Goal: Task Accomplishment & Management: Use online tool/utility

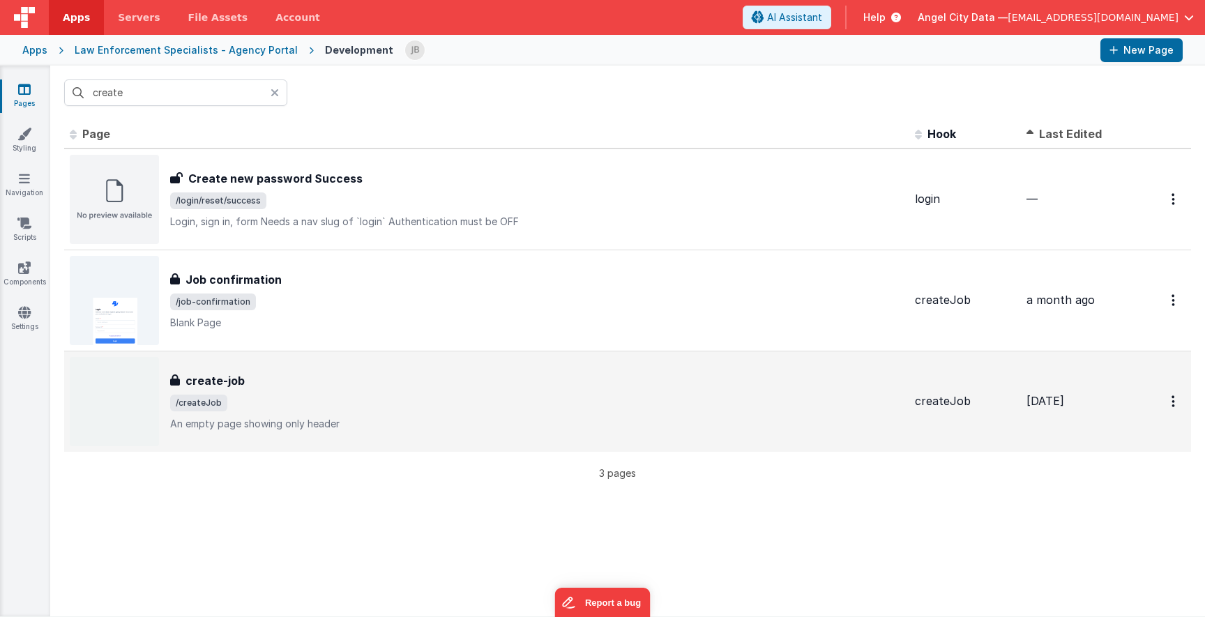
type input "create"
click at [205, 369] on div "create-job create-job /createJob An empty page showing only header" at bounding box center [487, 401] width 834 height 89
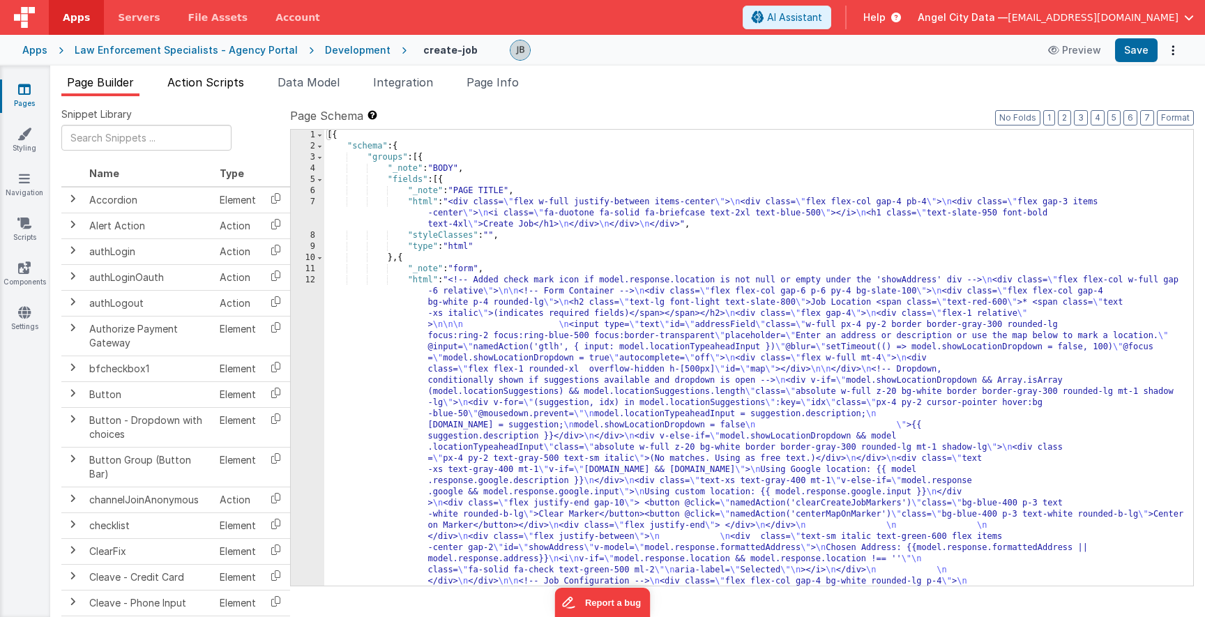
click at [194, 77] on span "Action Scripts" at bounding box center [205, 82] width 77 height 14
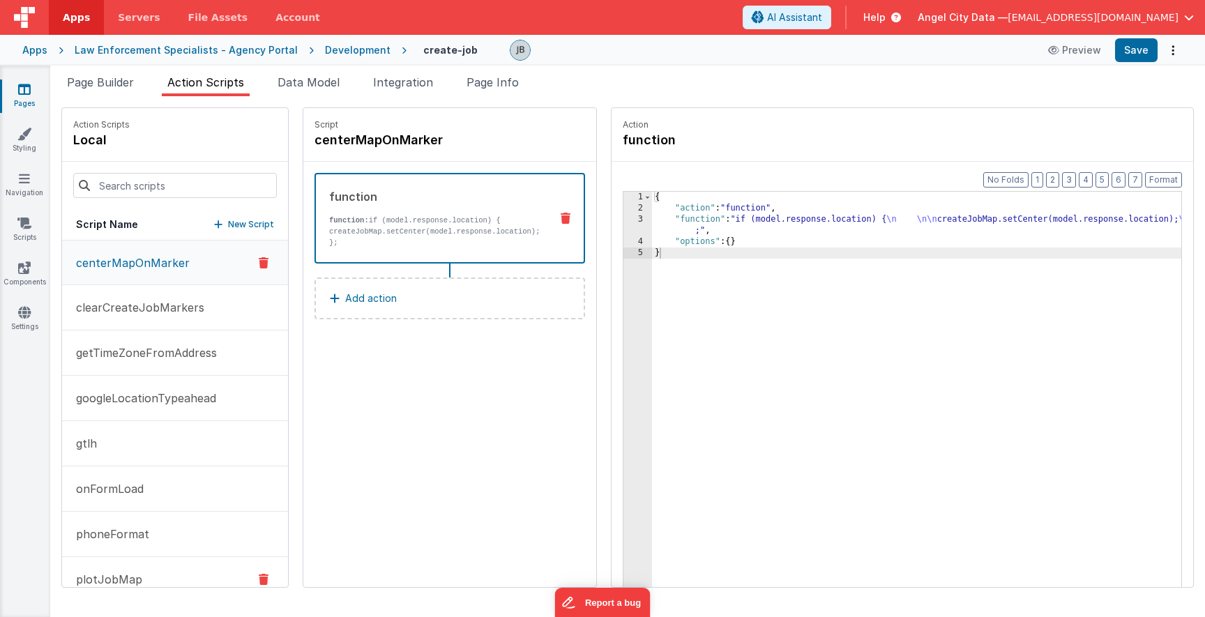
click at [188, 565] on button "plotJobMap" at bounding box center [175, 579] width 226 height 45
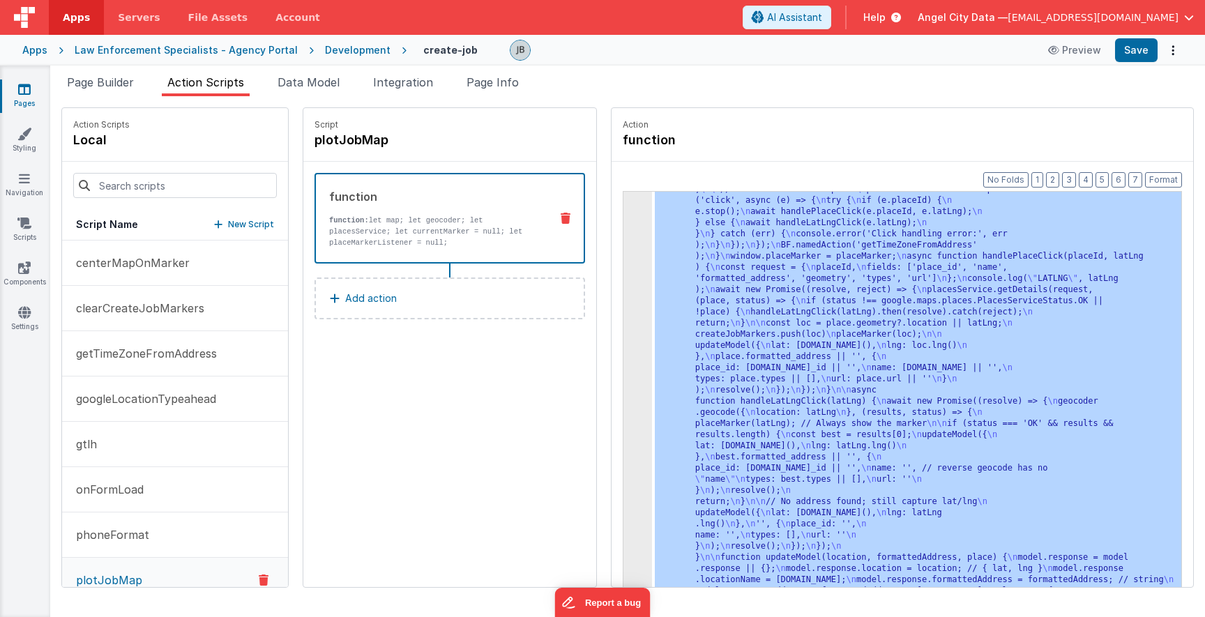
click at [623, 252] on div "3 4 5" at bounding box center [637, 308] width 29 height 1520
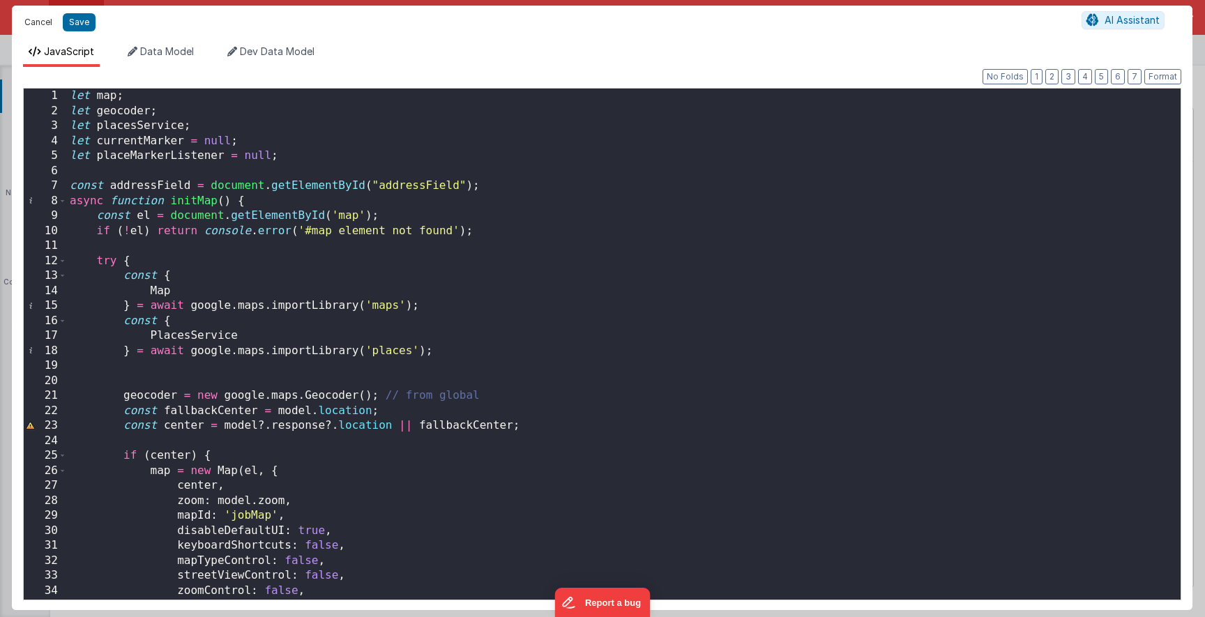
click at [43, 20] on button "Cancel" at bounding box center [38, 23] width 42 height 20
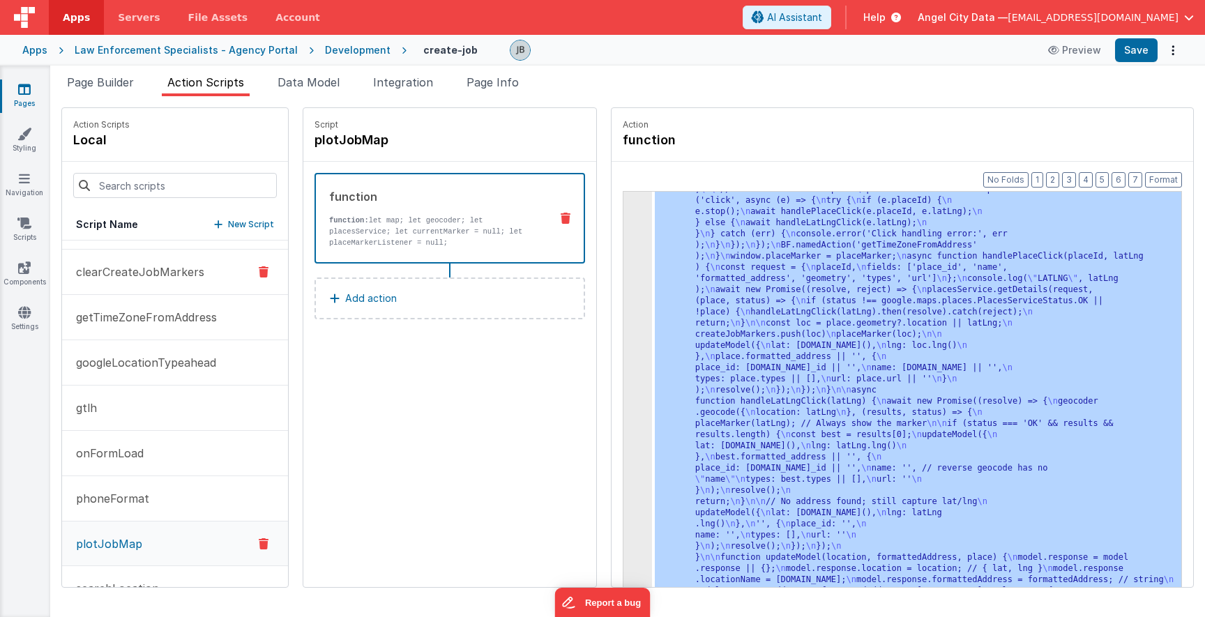
scroll to position [54, 0]
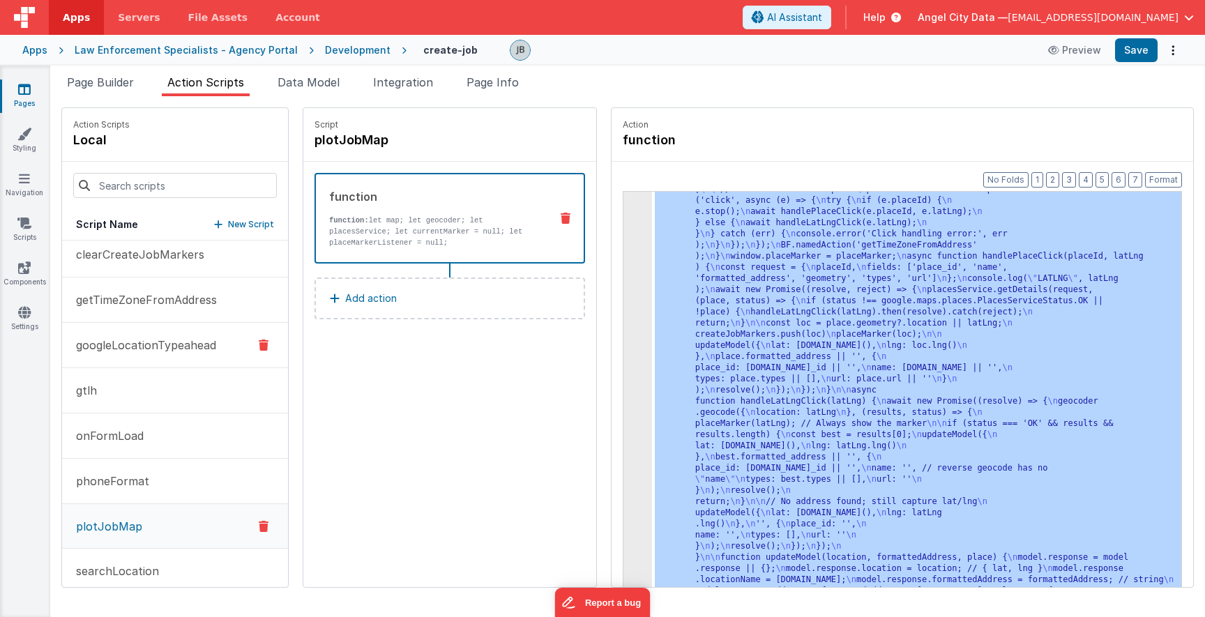
click at [164, 335] on button "googleLocationTypeahead" at bounding box center [175, 345] width 226 height 45
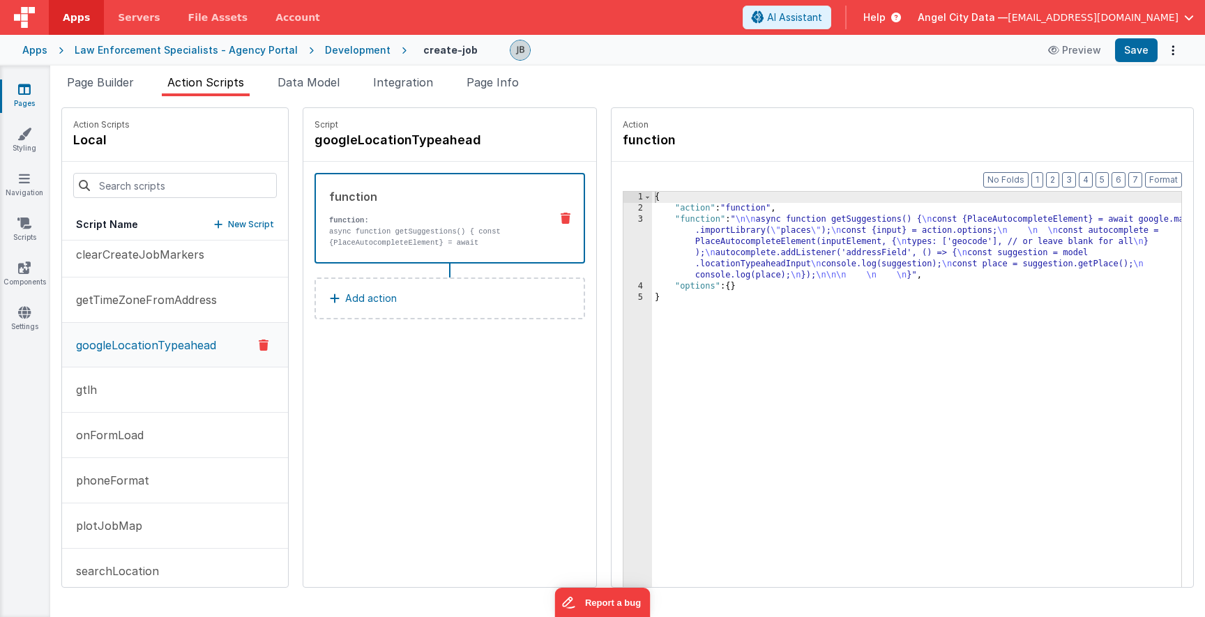
click at [623, 240] on div "3" at bounding box center [637, 247] width 29 height 67
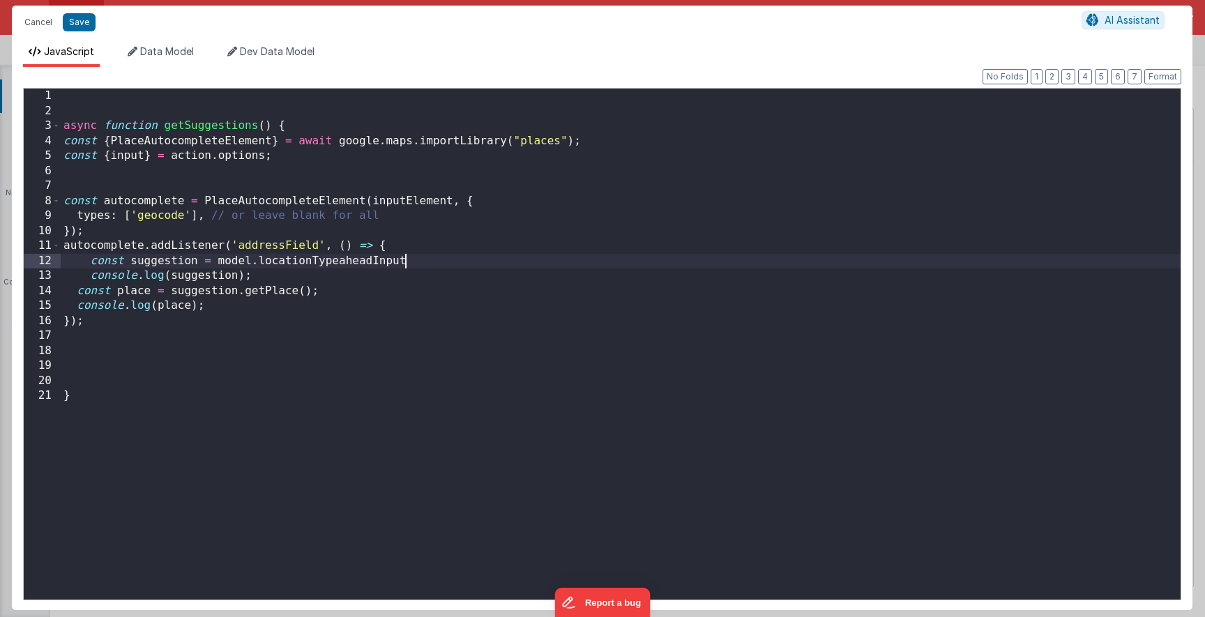
click at [610, 240] on div "async function getSuggestions ( ) { const { PlaceAutocompleteElement } = await …" at bounding box center [621, 359] width 1120 height 541
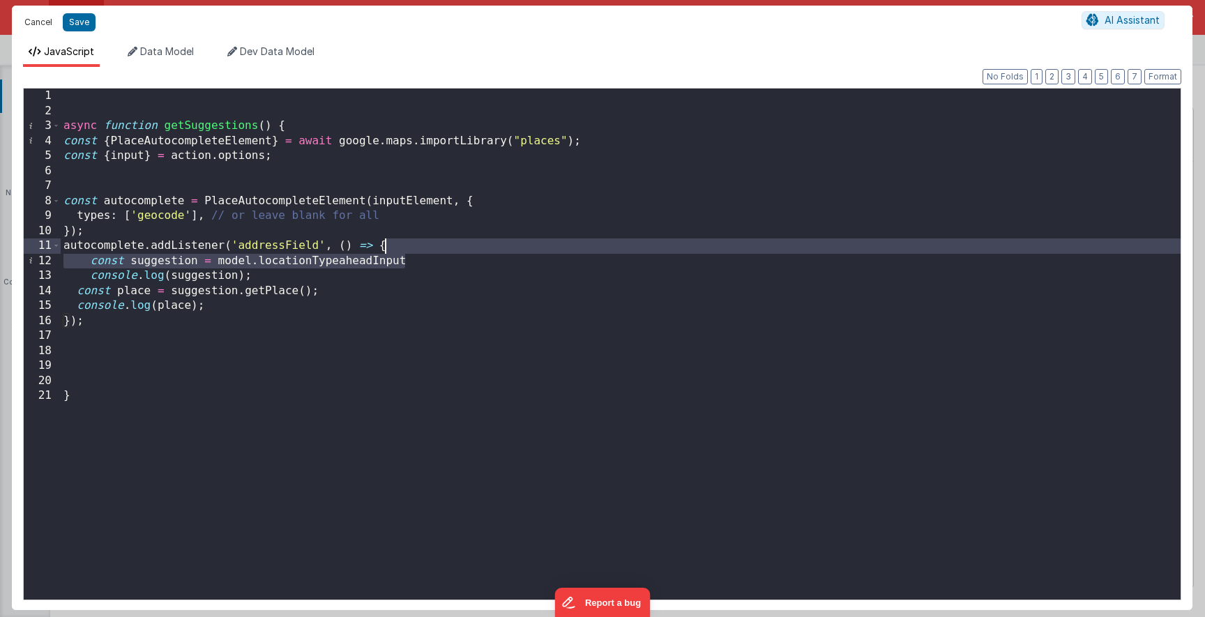
click at [38, 21] on button "Cancel" at bounding box center [38, 23] width 42 height 20
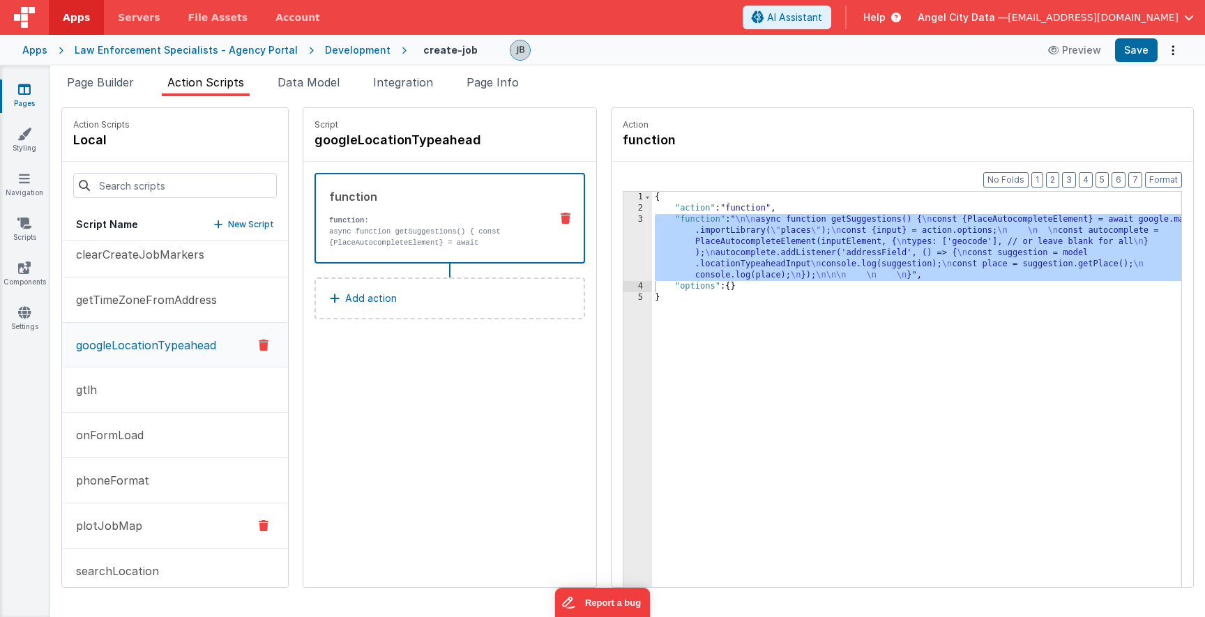
scroll to position [70, 0]
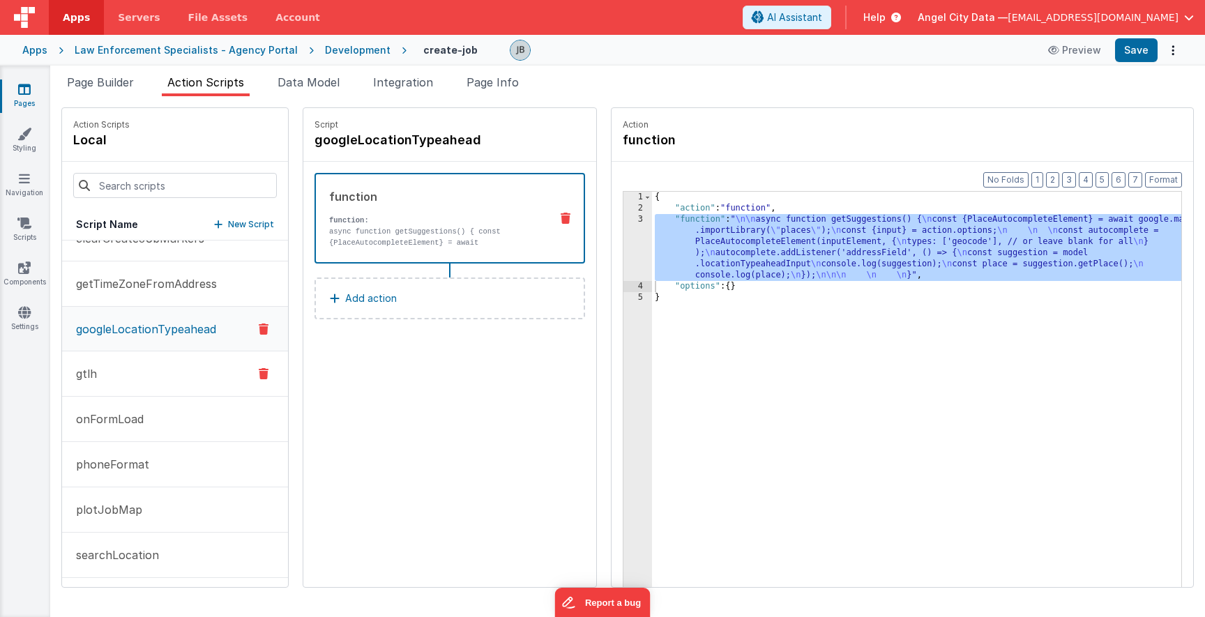
click at [126, 360] on button "gtlh" at bounding box center [175, 373] width 226 height 45
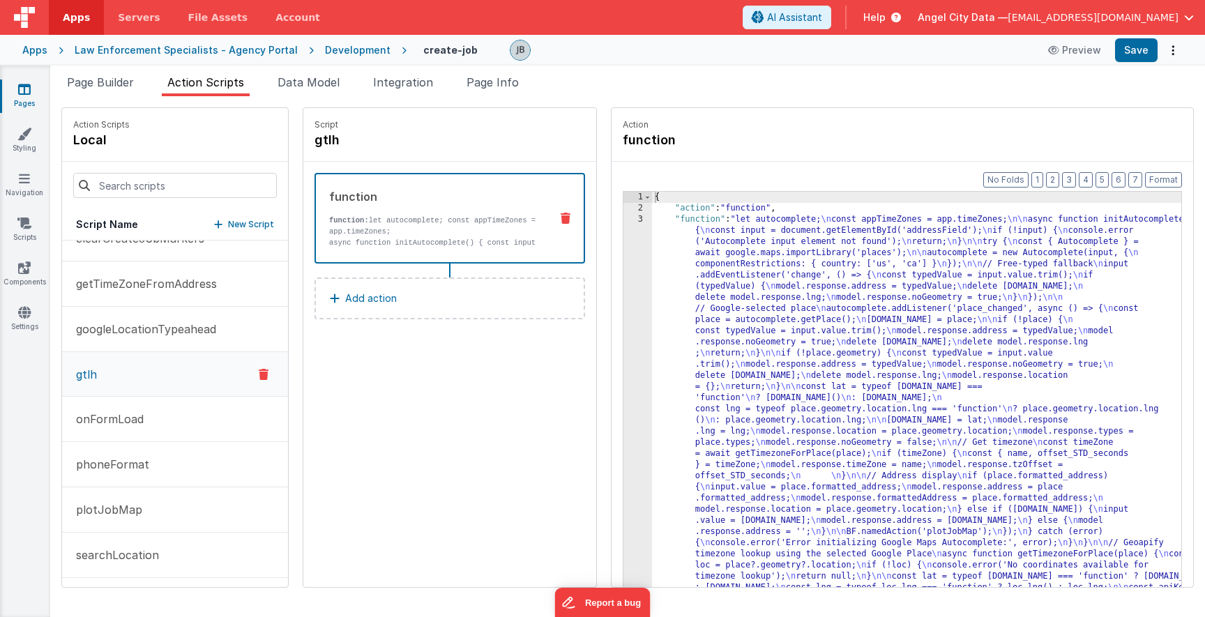
click at [623, 345] on div "3" at bounding box center [637, 470] width 29 height 513
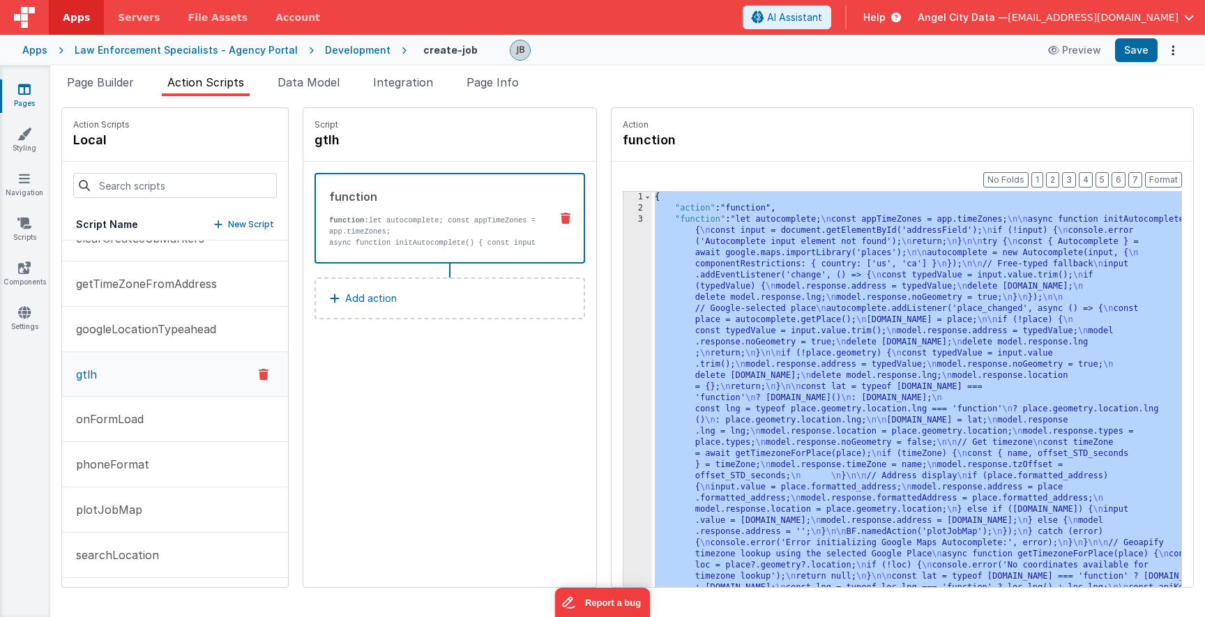
click at [623, 345] on div "3" at bounding box center [637, 470] width 29 height 513
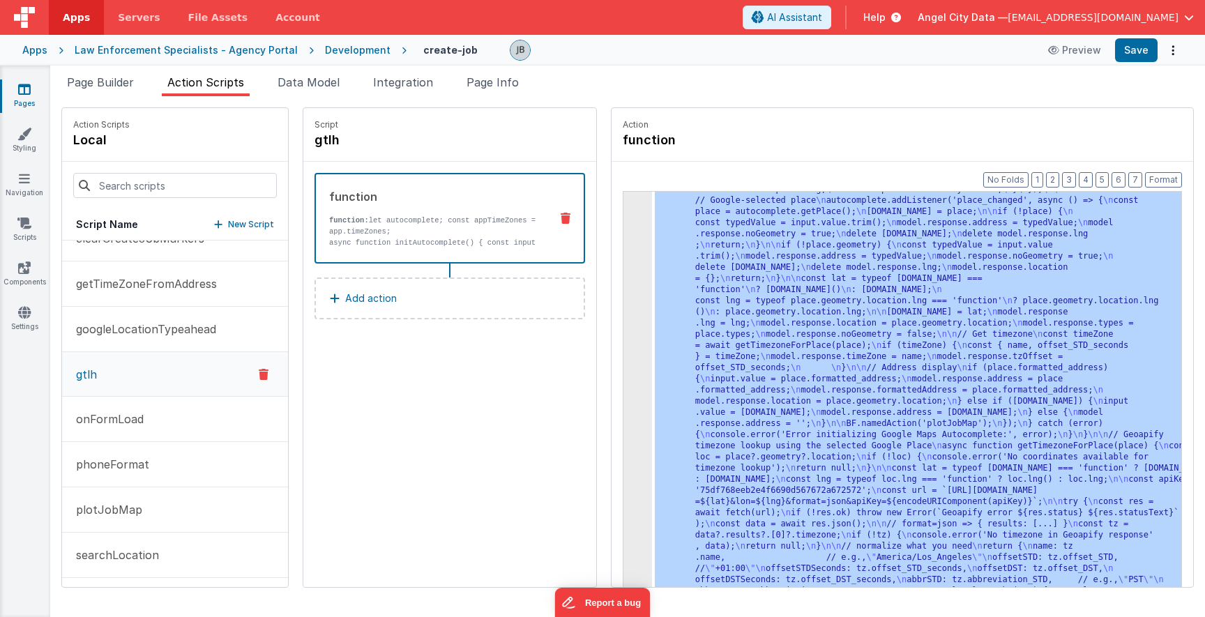
scroll to position [108, 0]
click at [623, 345] on div "3 4 5" at bounding box center [637, 587] width 29 height 963
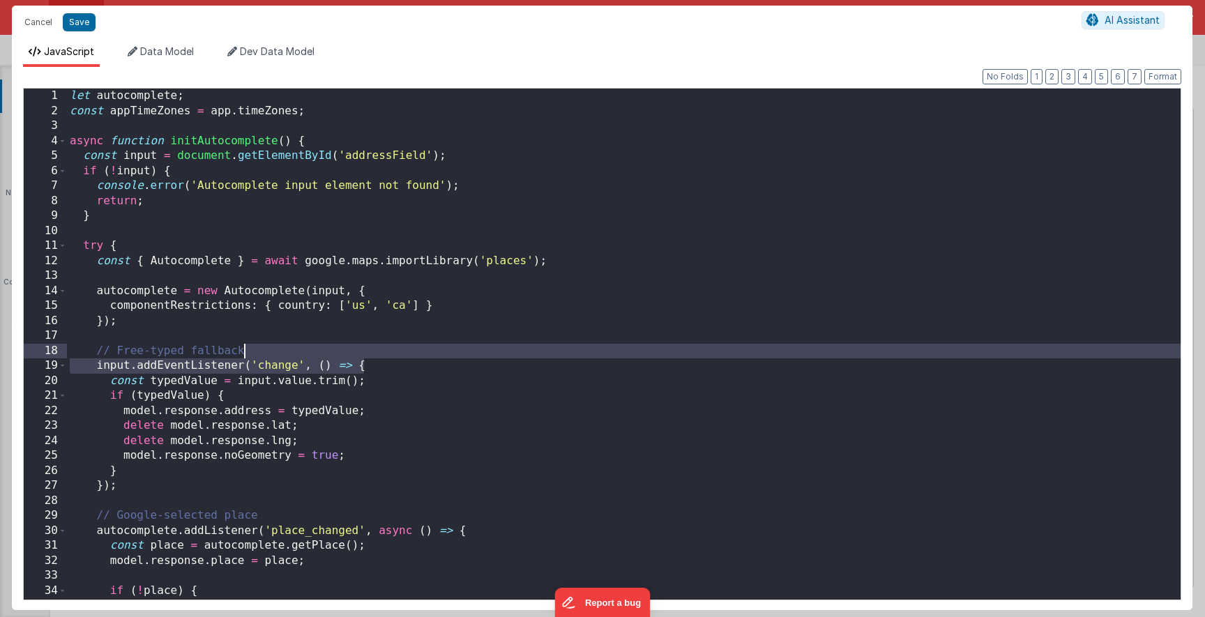
click at [473, 272] on div "let autocomplete ; const appTimeZones = app . timeZones ; async function initAu…" at bounding box center [623, 359] width 1113 height 541
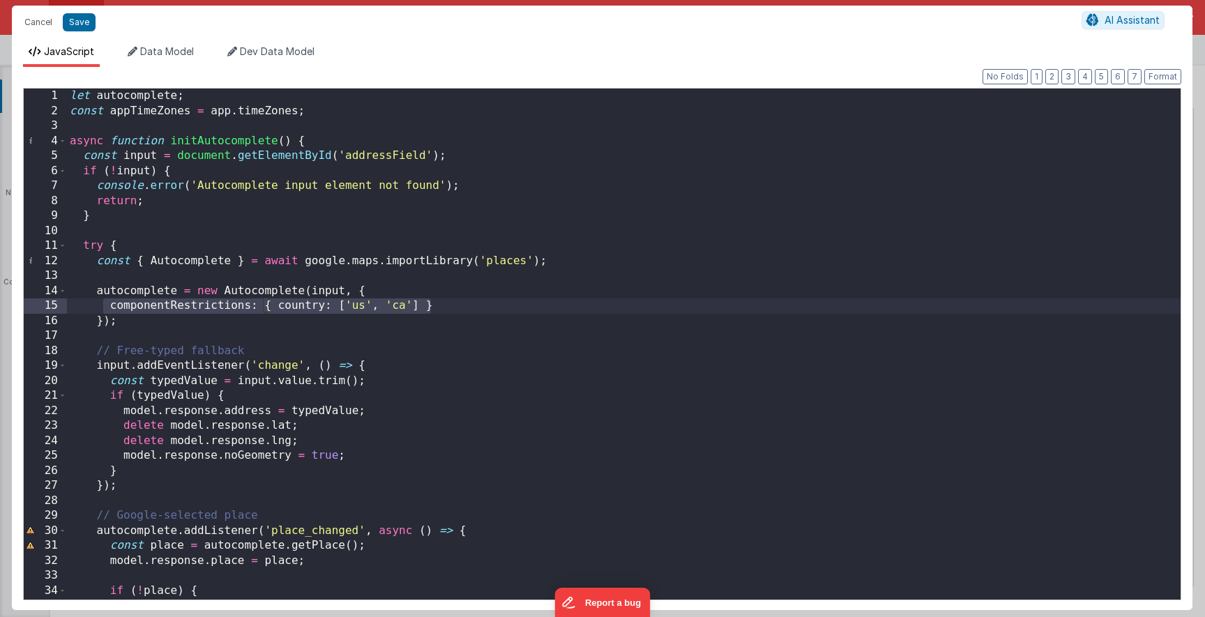
drag, startPoint x: 100, startPoint y: 305, endPoint x: 455, endPoint y: 303, distance: 354.1
click at [455, 303] on div "let autocomplete ; const appTimeZones = app . timeZones ; async function initAu…" at bounding box center [623, 359] width 1113 height 541
